Goal: Information Seeking & Learning: Learn about a topic

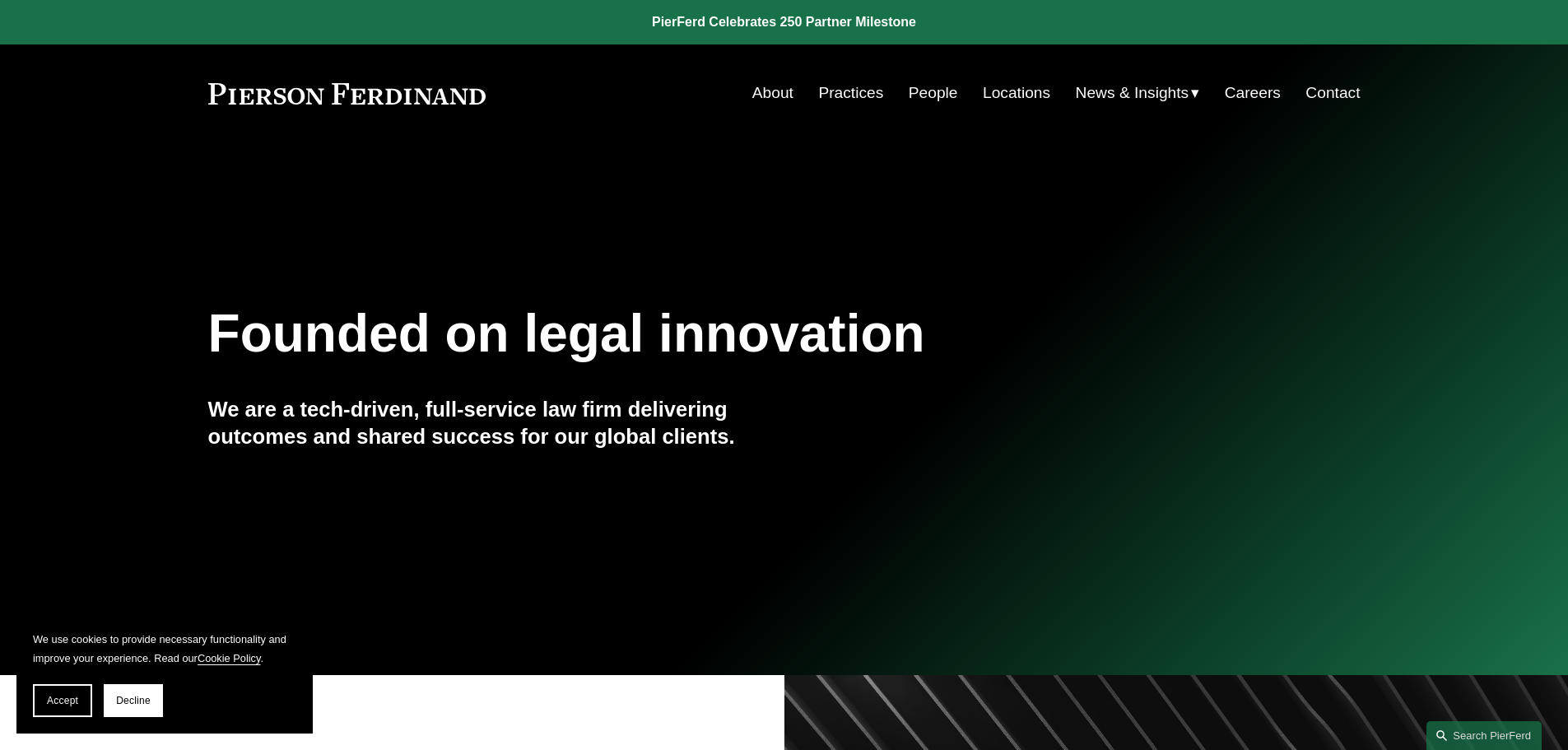
click at [931, 87] on link "People" at bounding box center [934, 93] width 50 height 32
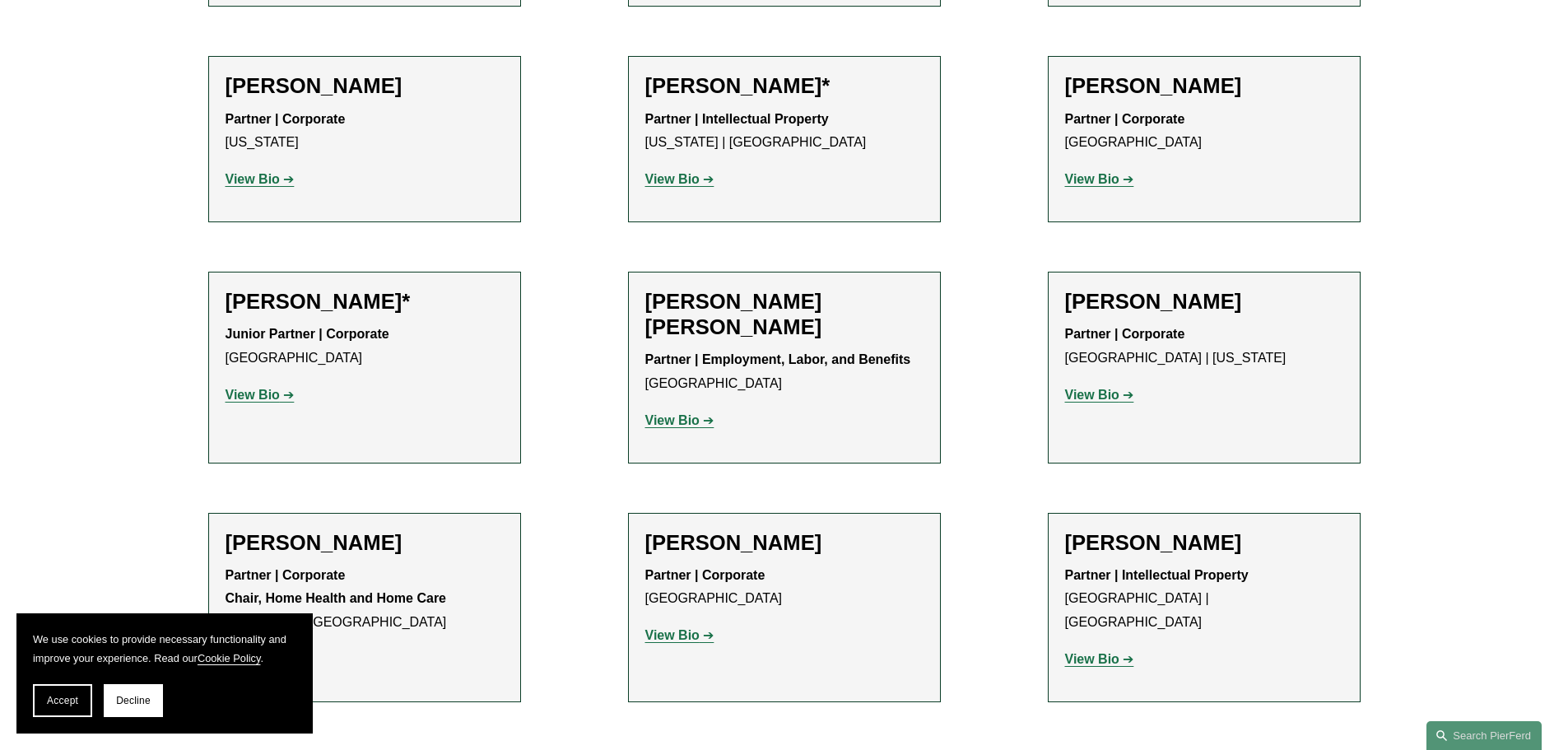
scroll to position [906, 0]
click at [695, 637] on strong "View Bio" at bounding box center [672, 634] width 54 height 14
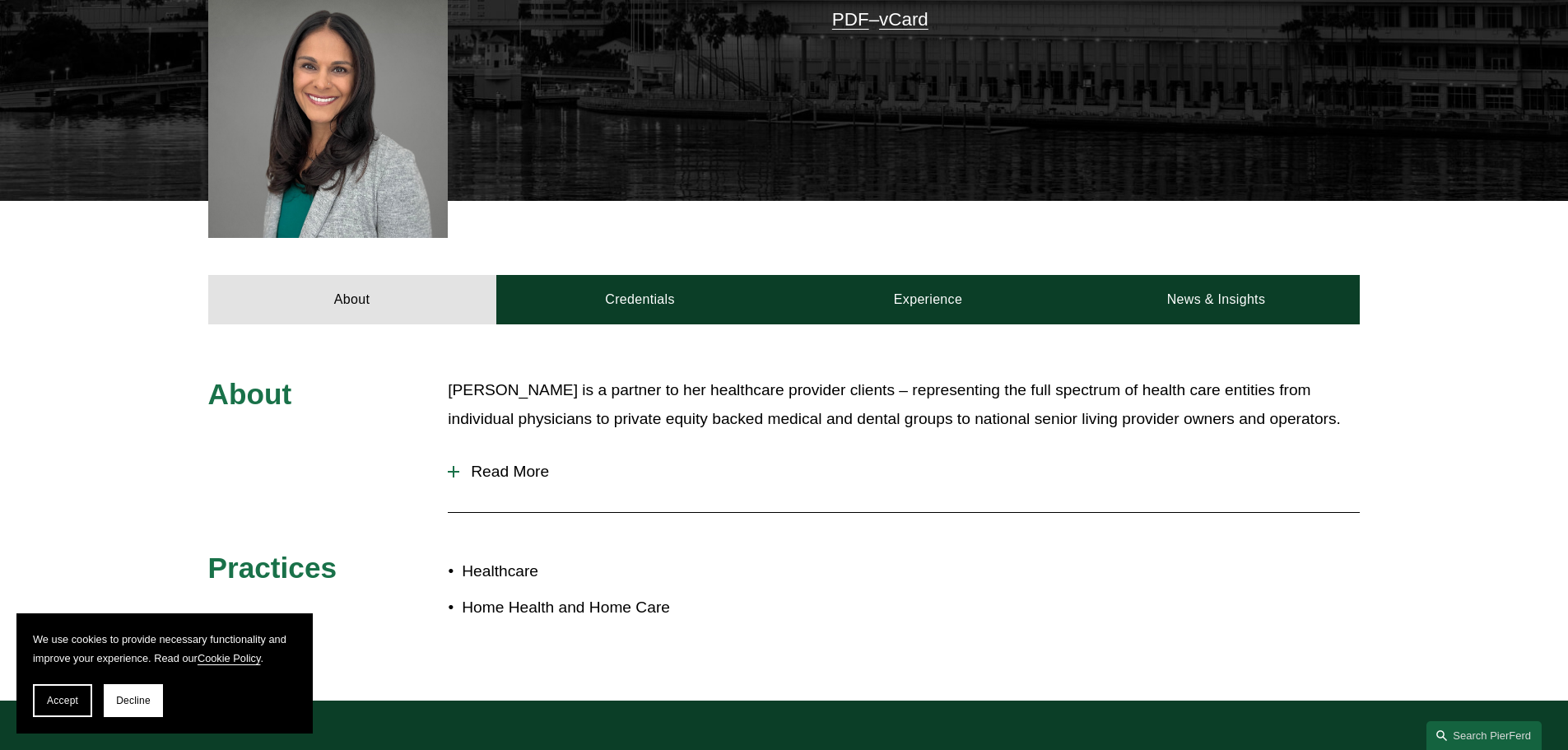
scroll to position [459, 0]
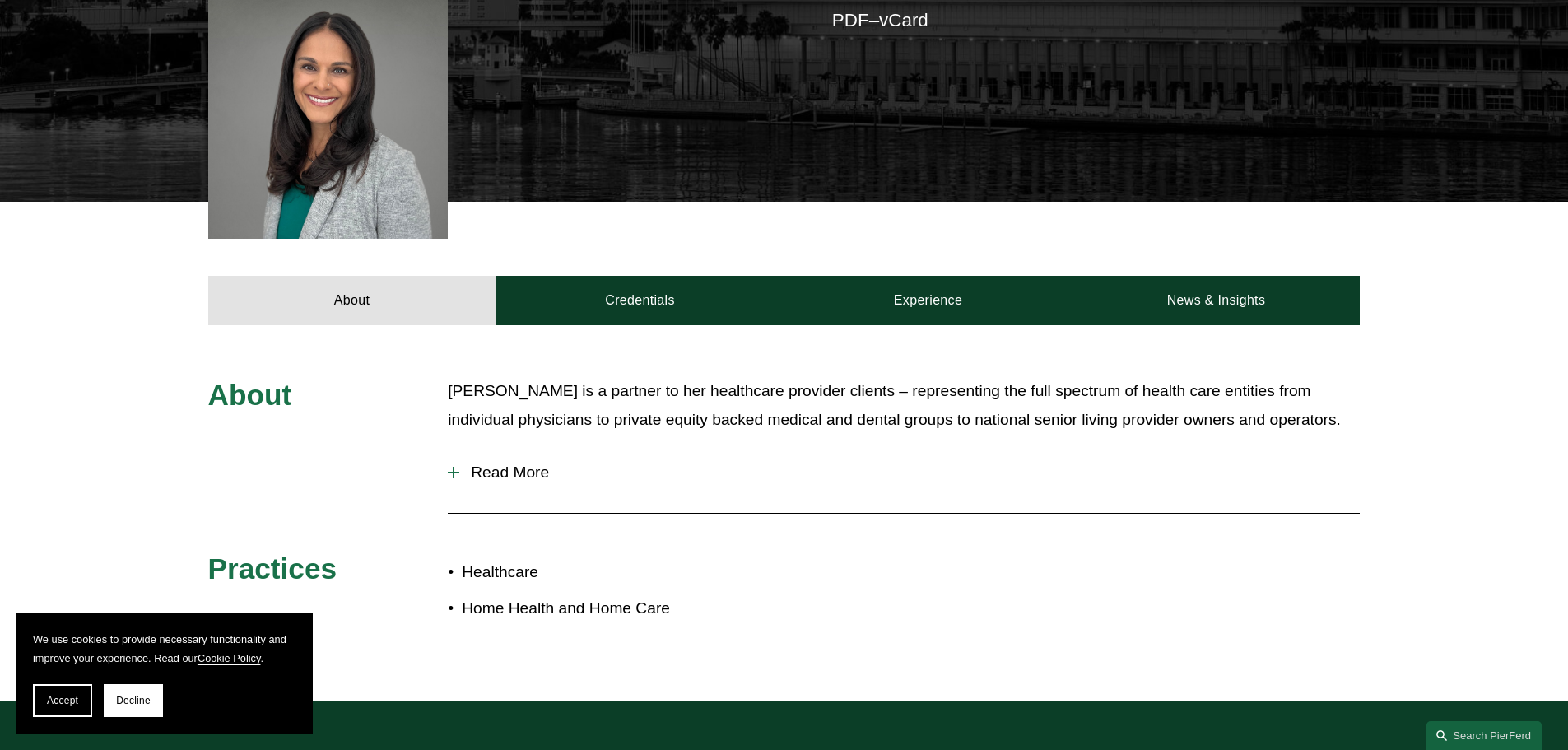
click at [451, 470] on div at bounding box center [454, 473] width 11 height 11
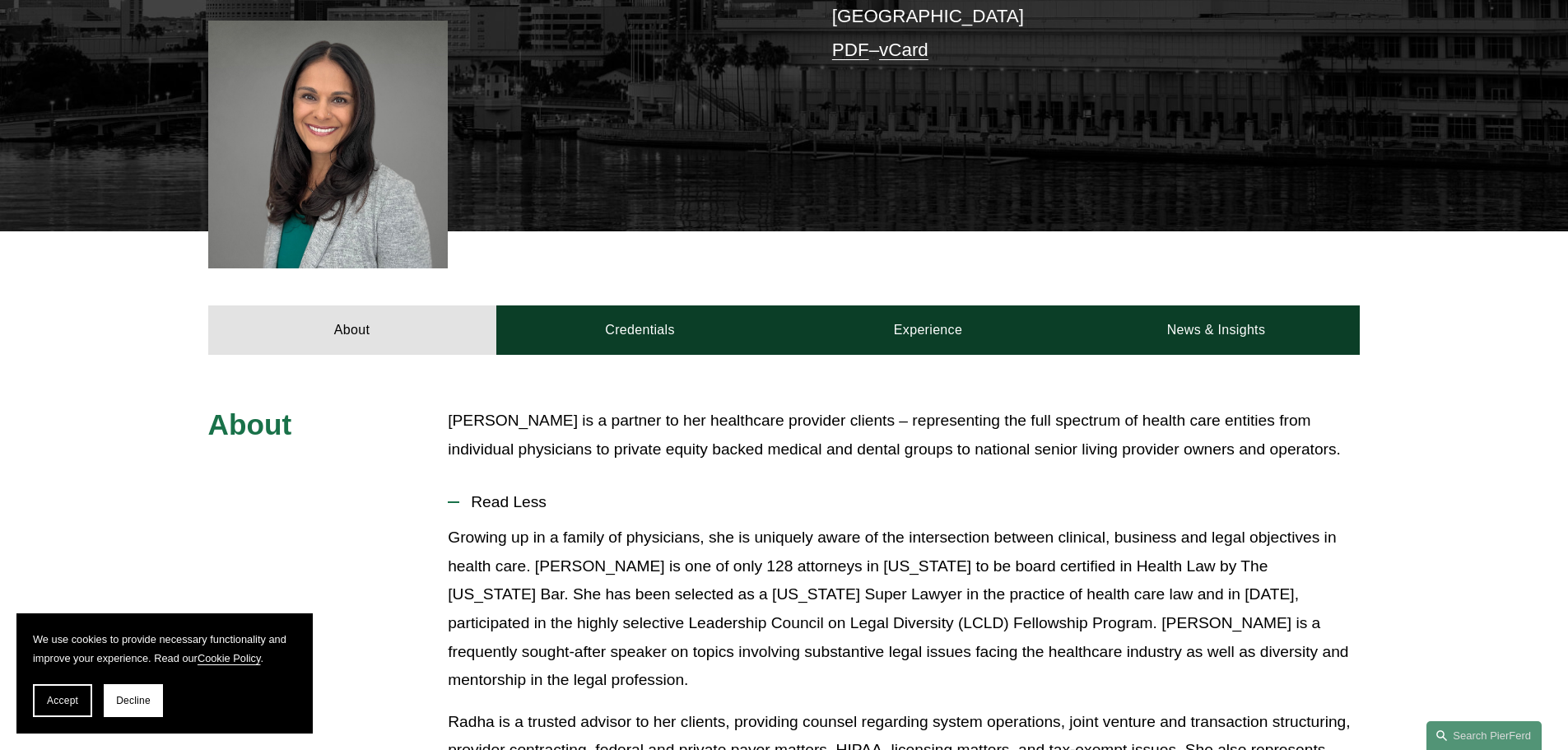
scroll to position [212, 0]
